Goal: Task Accomplishment & Management: Manage account settings

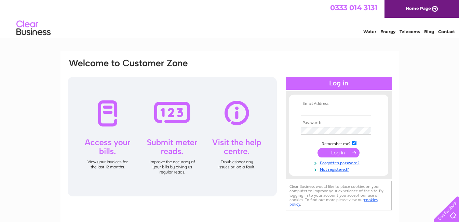
click at [309, 113] on input "text" at bounding box center [335, 112] width 70 height 8
type input "[PERSON_NAME][EMAIL_ADDRESS][DOMAIN_NAME]"
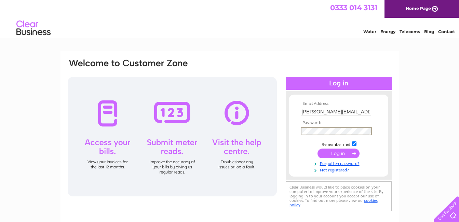
click at [317, 149] on input "submit" at bounding box center [338, 154] width 42 height 10
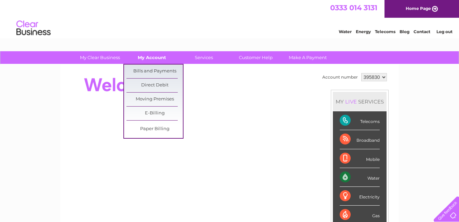
click at [155, 64] on link "My Account" at bounding box center [152, 57] width 56 height 13
click at [156, 71] on link "Bills and Payments" at bounding box center [154, 72] width 56 height 14
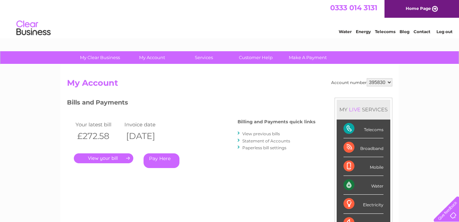
click at [129, 154] on link "." at bounding box center [103, 158] width 59 height 10
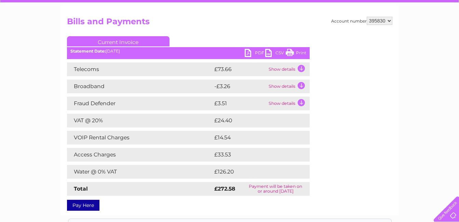
scroll to position [62, 0]
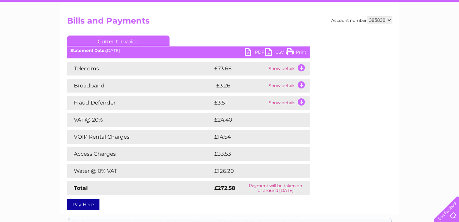
click at [258, 53] on link "PDF" at bounding box center [254, 53] width 20 height 10
